Goal: Find specific page/section: Find specific page/section

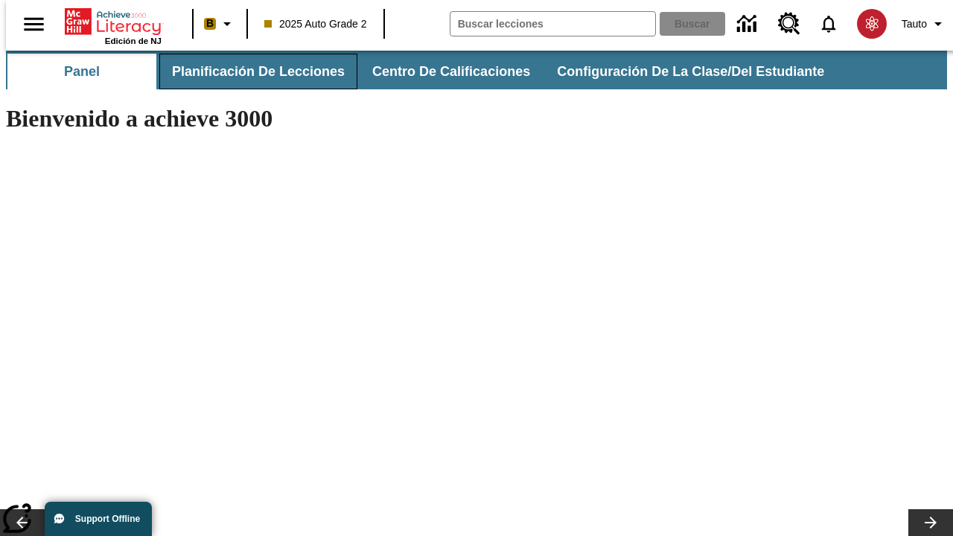
click at [249, 71] on span "Planificación de lecciones" at bounding box center [258, 71] width 173 height 17
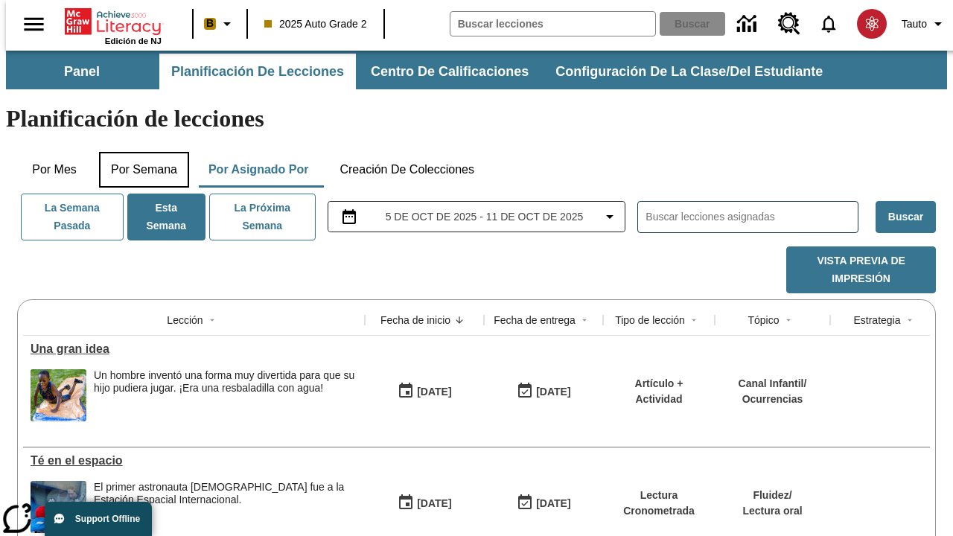
click at [139, 152] on button "Por semana" at bounding box center [144, 170] width 90 height 36
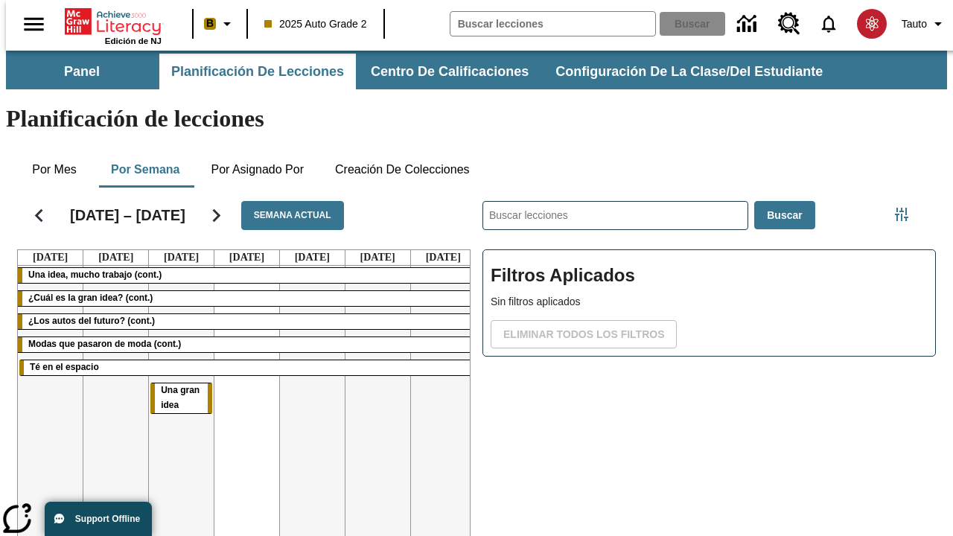
click at [437, 370] on tr "Una idea, mucho trabajo (cont.) ¿Cuál es la gran idea? (cont.) ¿Los autos del f…" at bounding box center [247, 426] width 458 height 321
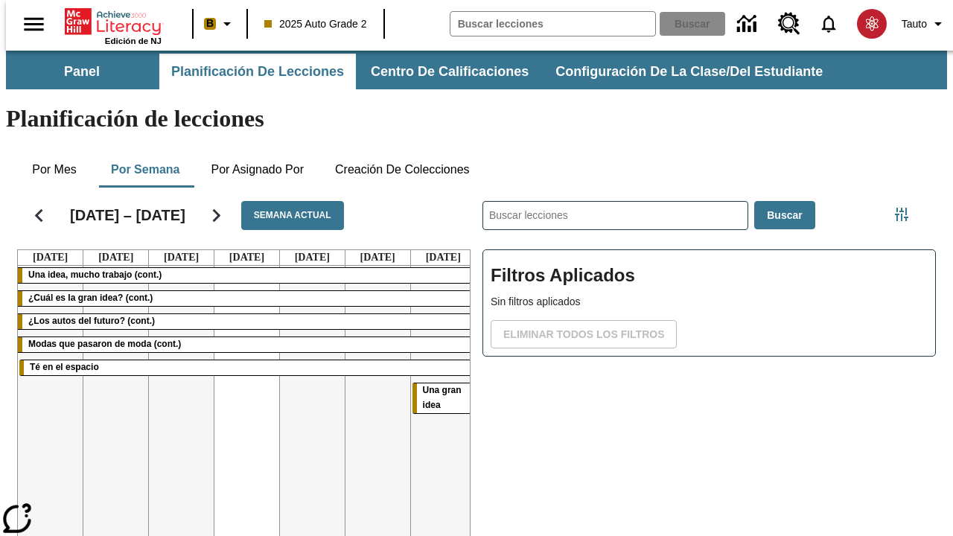
click at [436, 385] on span "Una gran idea" at bounding box center [442, 397] width 39 height 25
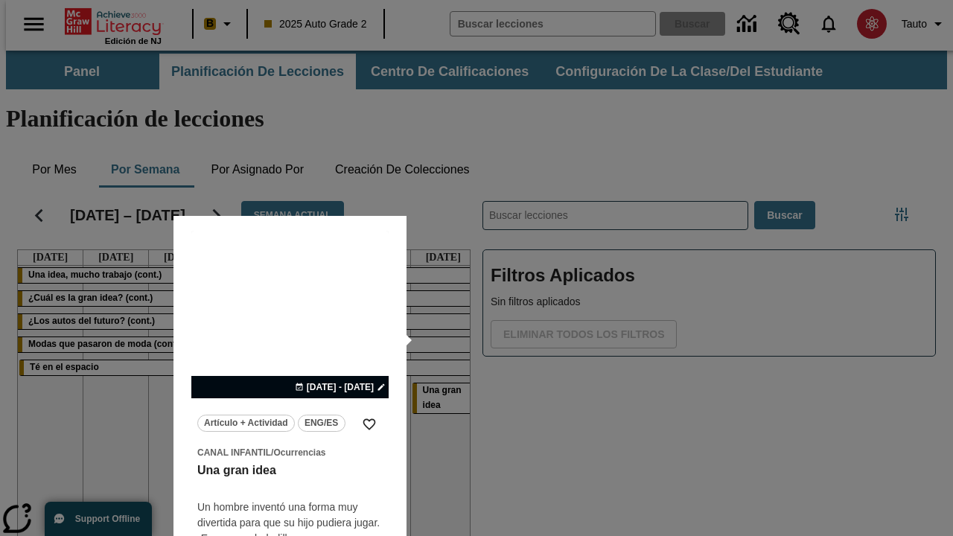
scroll to position [93, 0]
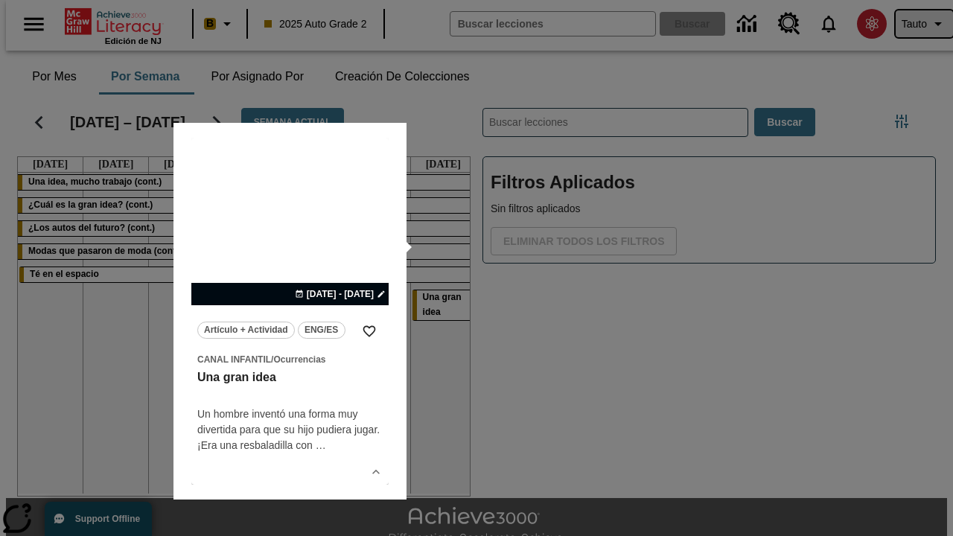
click at [917, 24] on span "Tauto" at bounding box center [914, 24] width 25 height 16
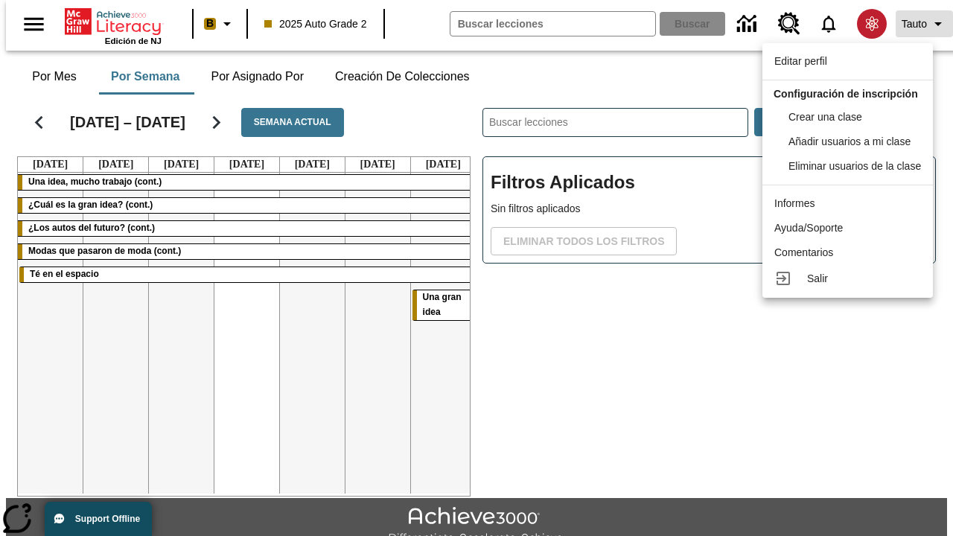
scroll to position [0, 0]
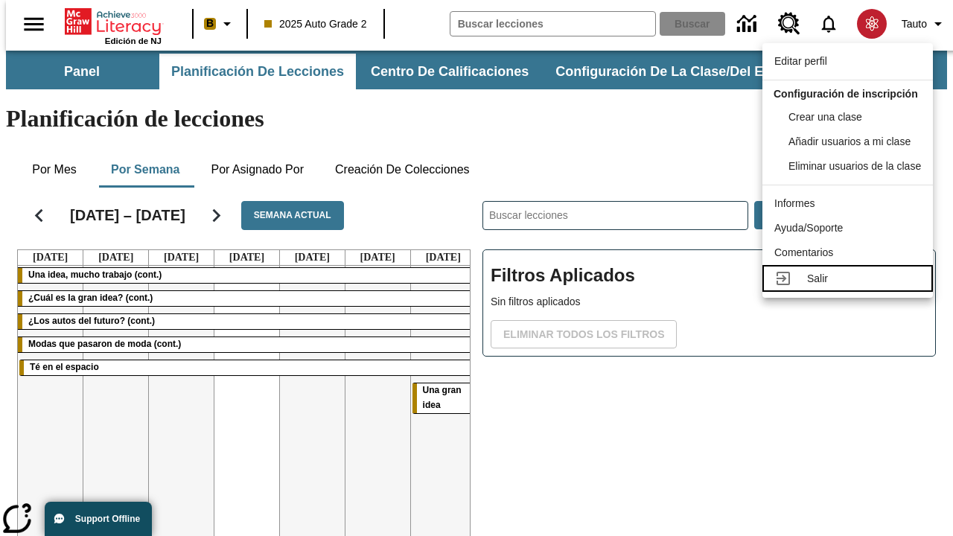
click at [852, 287] on div "Salir" at bounding box center [864, 279] width 114 height 16
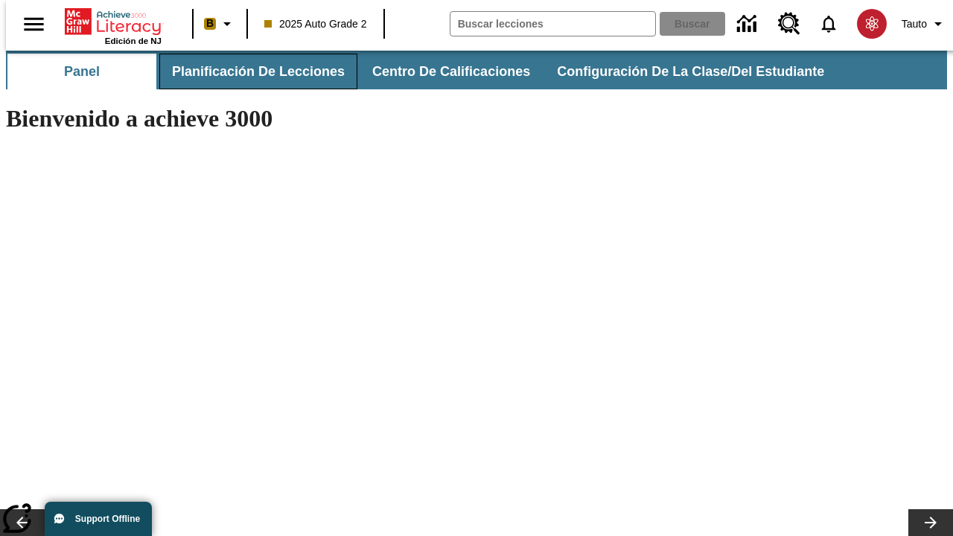
click at [249, 71] on span "Planificación de lecciones" at bounding box center [258, 71] width 173 height 17
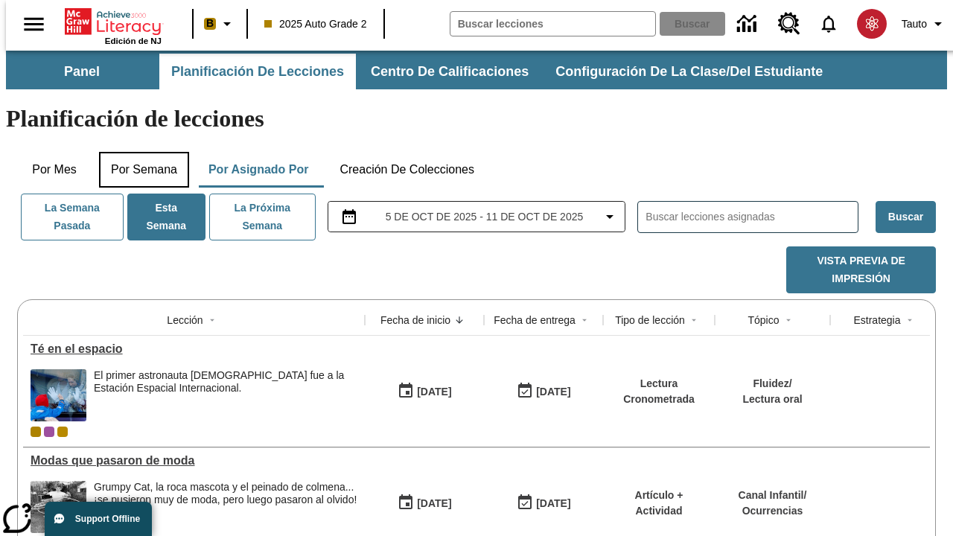
click at [139, 152] on button "Por semana" at bounding box center [144, 170] width 90 height 36
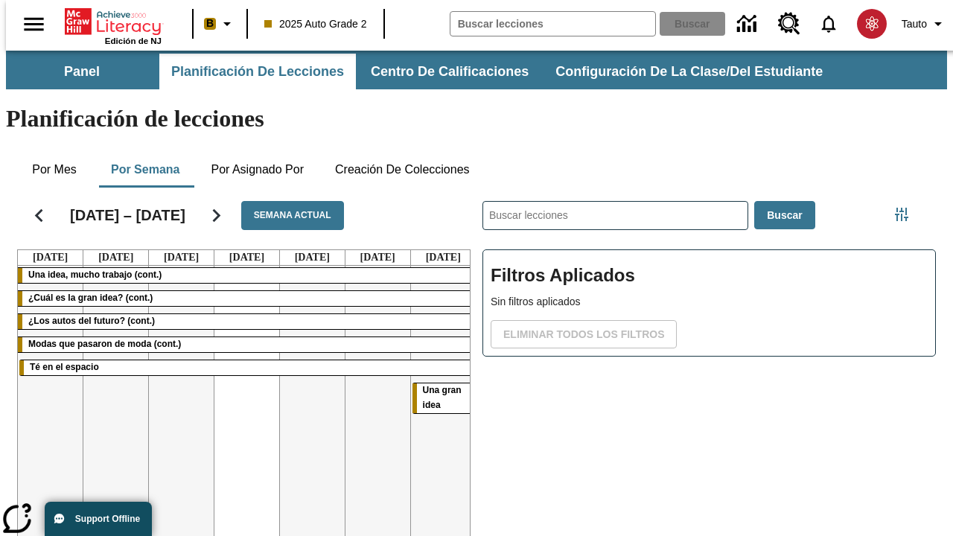
click at [175, 370] on tr "Una idea, mucho trabajo (cont.) ¿Cuál es la gran idea? (cont.) ¿Los autos del f…" at bounding box center [247, 426] width 458 height 321
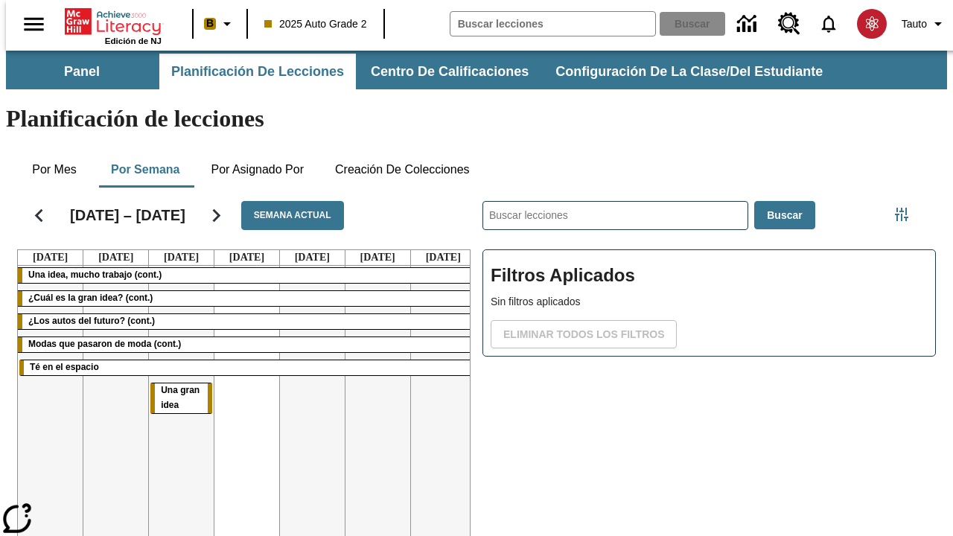
click at [175, 385] on span "Una gran idea" at bounding box center [180, 397] width 39 height 25
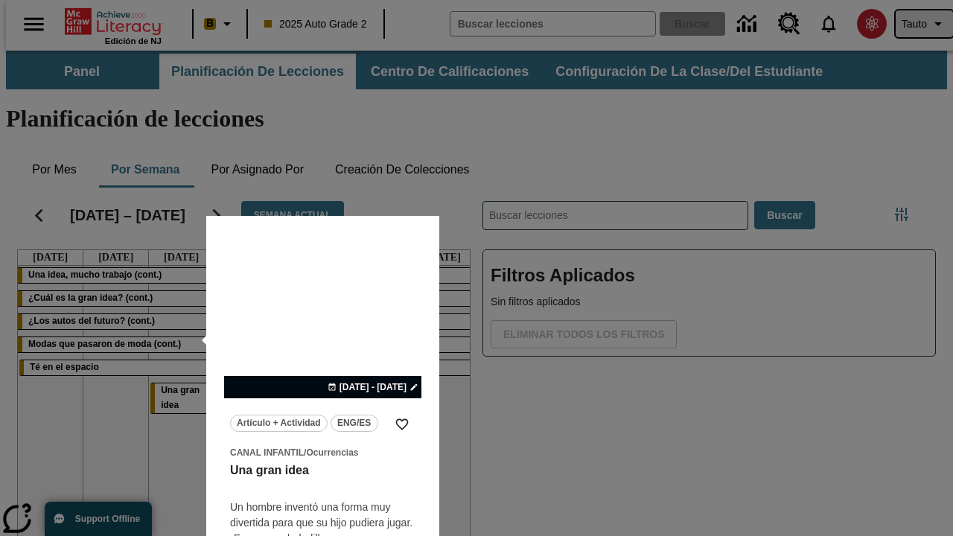
click at [917, 24] on span "Tauto" at bounding box center [914, 24] width 25 height 16
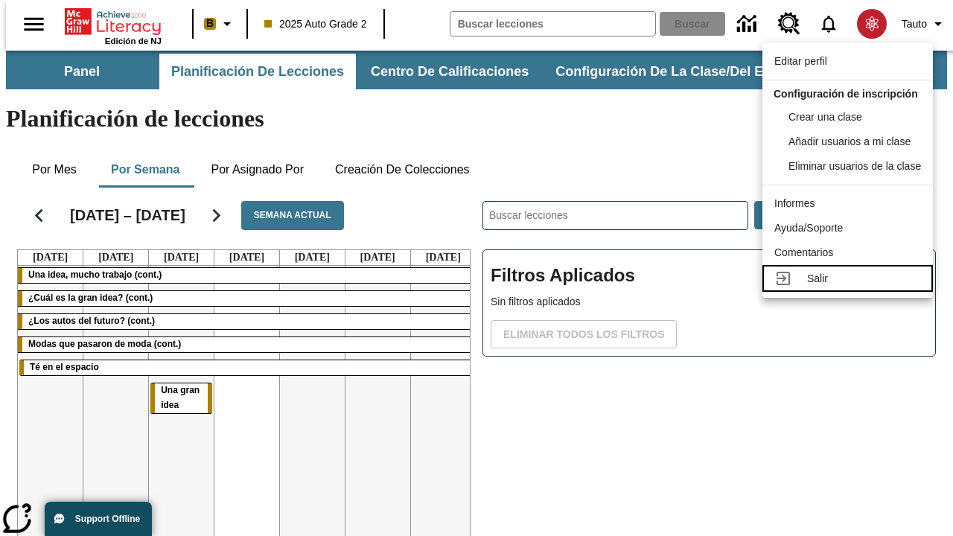
click at [852, 287] on div "Salir" at bounding box center [864, 279] width 114 height 16
